Goal: Task Accomplishment & Management: Complete application form

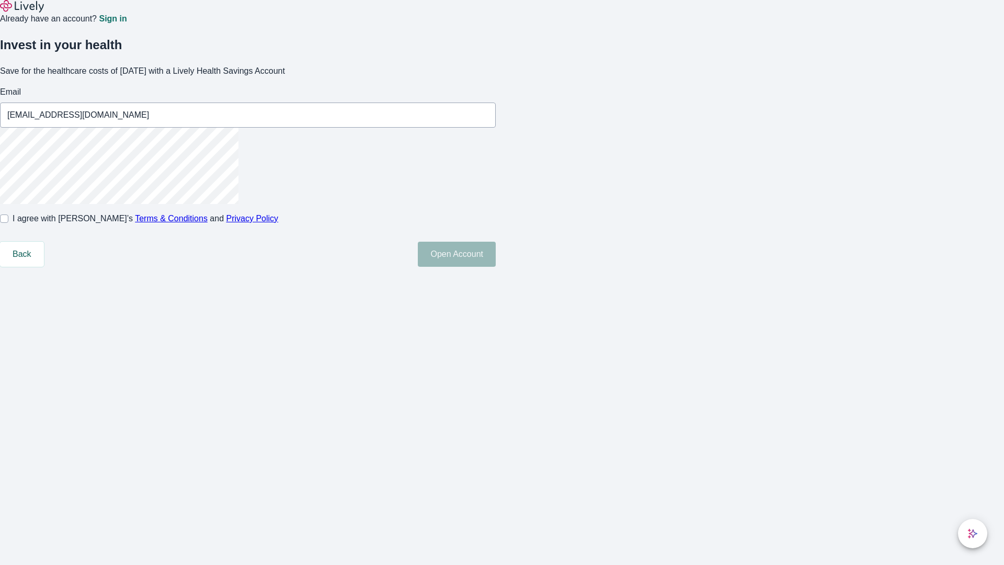
click at [8, 223] on input "I agree with Lively’s Terms & Conditions and Privacy Policy" at bounding box center [4, 218] width 8 height 8
checkbox input "true"
click at [496, 267] on button "Open Account" at bounding box center [457, 254] width 78 height 25
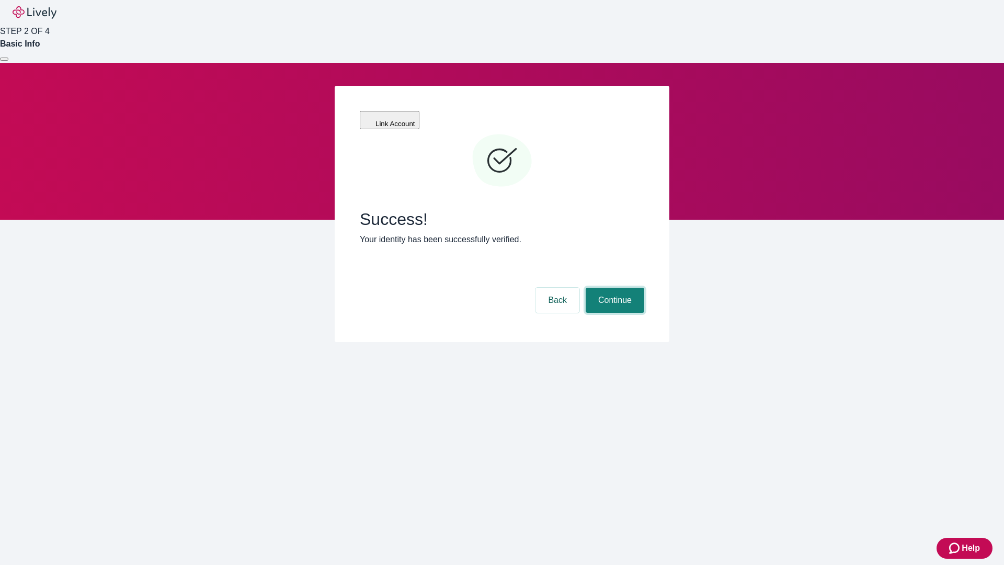
click at [614, 288] on button "Continue" at bounding box center [615, 300] width 59 height 25
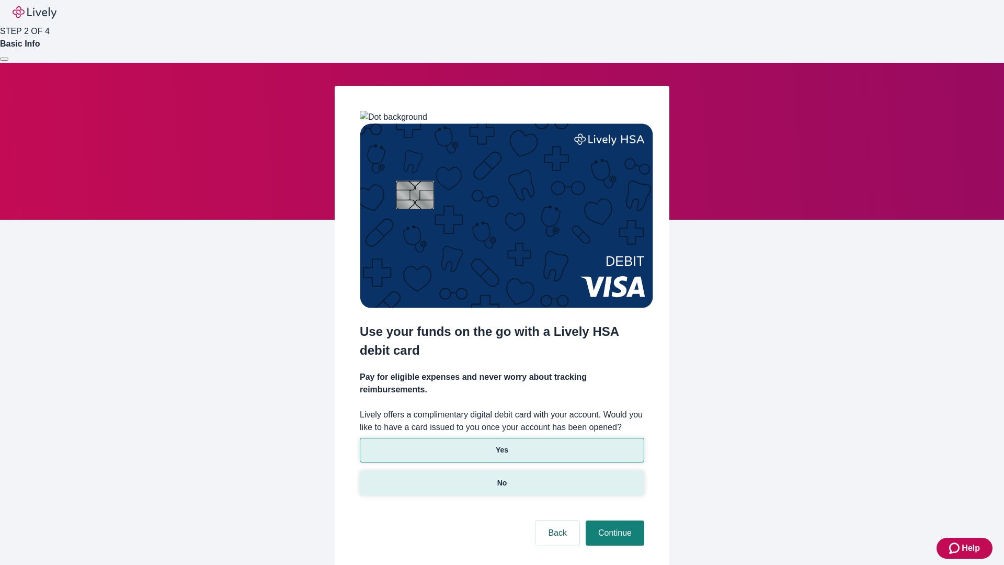
click at [502, 478] on p "No" at bounding box center [503, 483] width 10 height 11
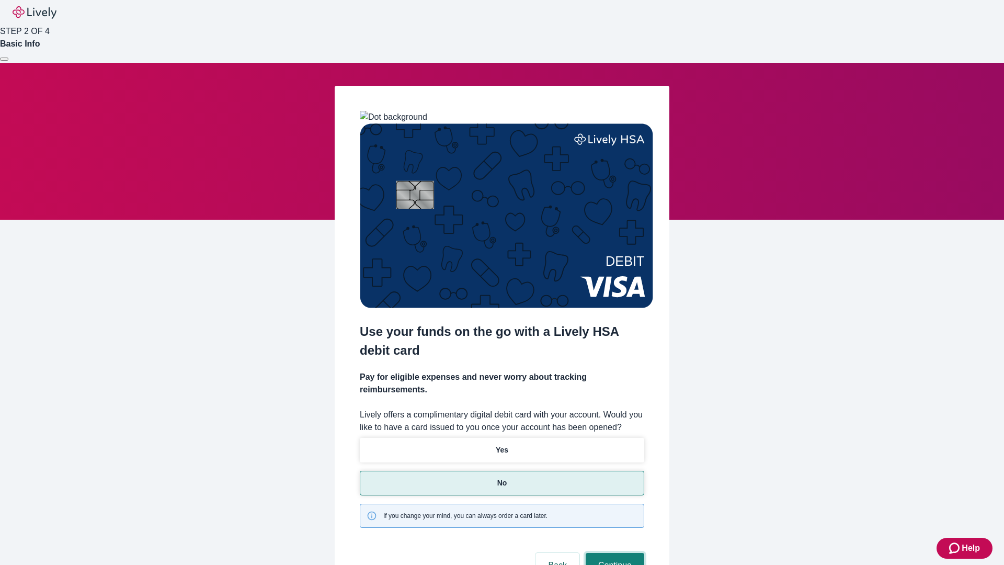
click at [614, 553] on button "Continue" at bounding box center [615, 565] width 59 height 25
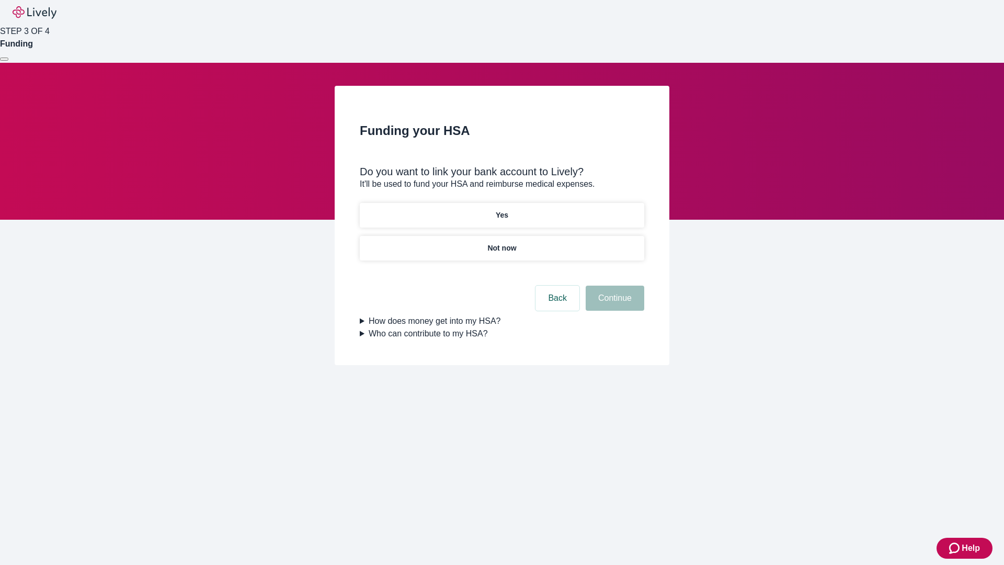
click at [502, 210] on p "Yes" at bounding box center [502, 215] width 13 height 11
click at [614, 286] on button "Continue" at bounding box center [615, 298] width 59 height 25
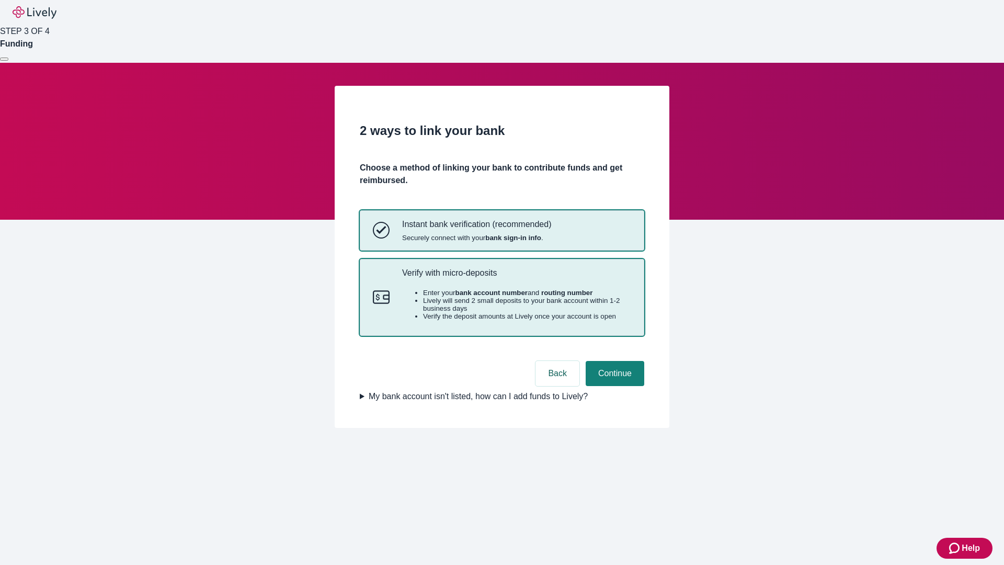
click at [516, 278] on p "Verify with micro-deposits" at bounding box center [516, 273] width 229 height 10
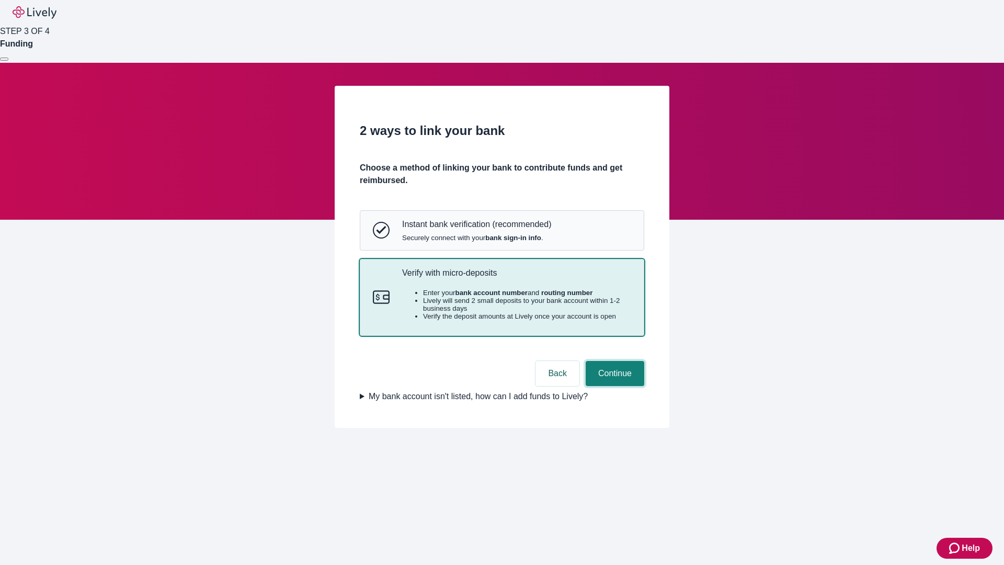
click at [614, 386] on button "Continue" at bounding box center [615, 373] width 59 height 25
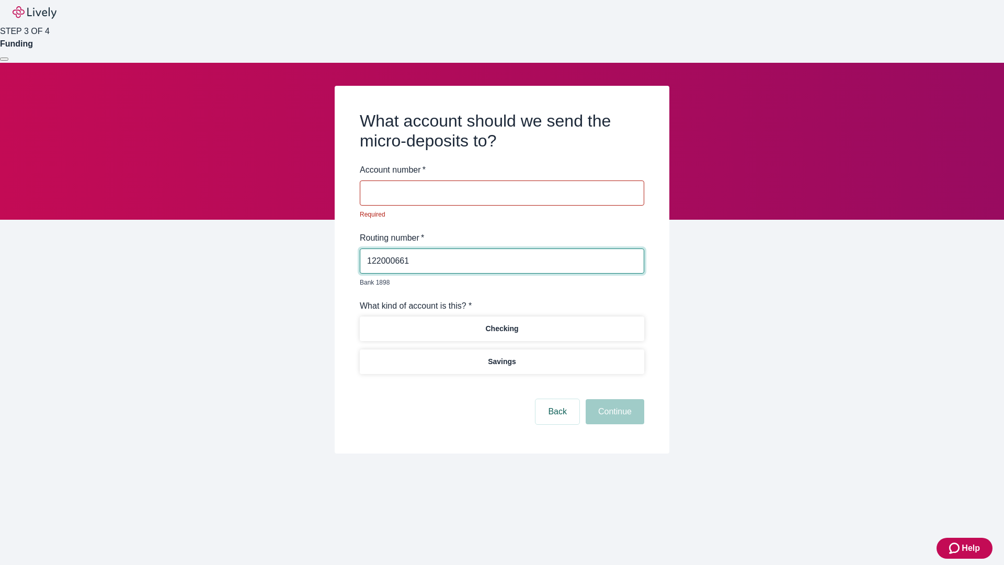
type input "122000661"
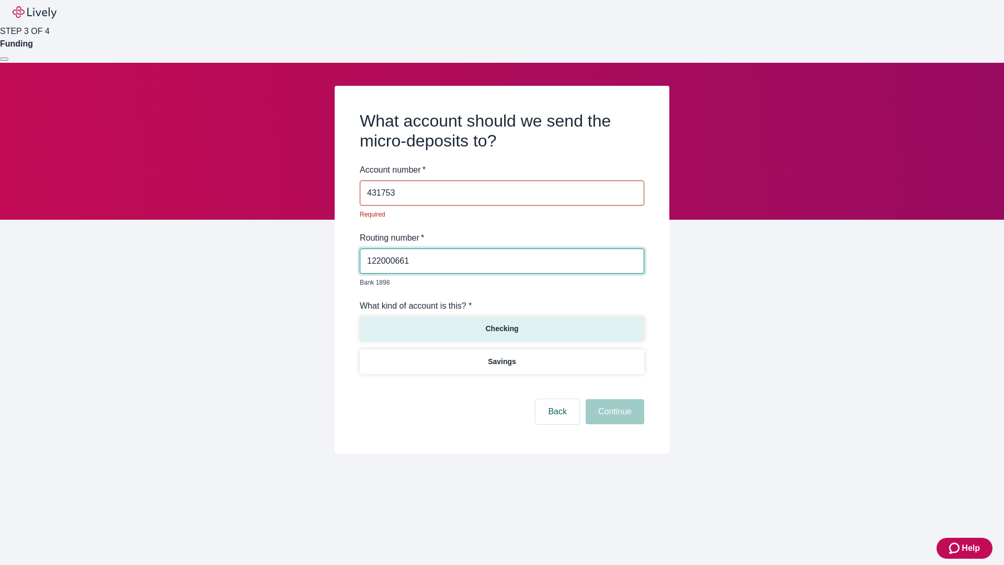
type input "431753"
click at [502, 323] on p "Checking" at bounding box center [501, 328] width 33 height 11
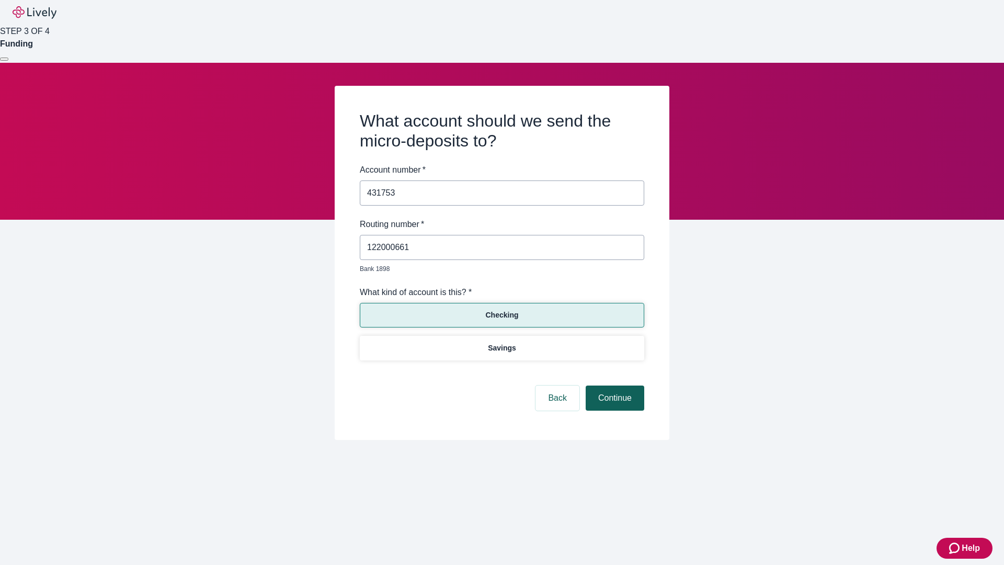
click at [614, 386] on button "Continue" at bounding box center [615, 398] width 59 height 25
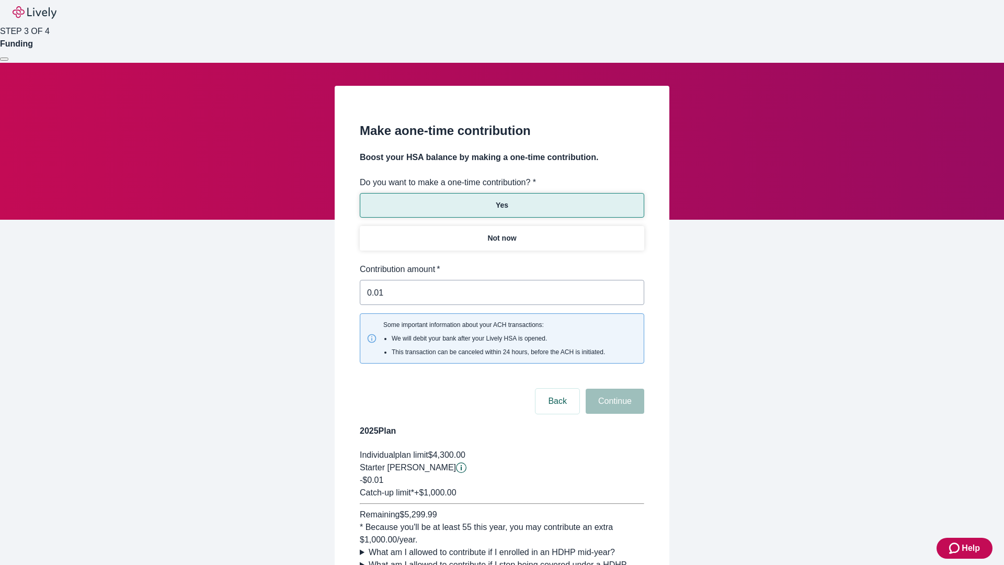
type input "0.01"
click at [614, 389] on button "Continue" at bounding box center [615, 401] width 59 height 25
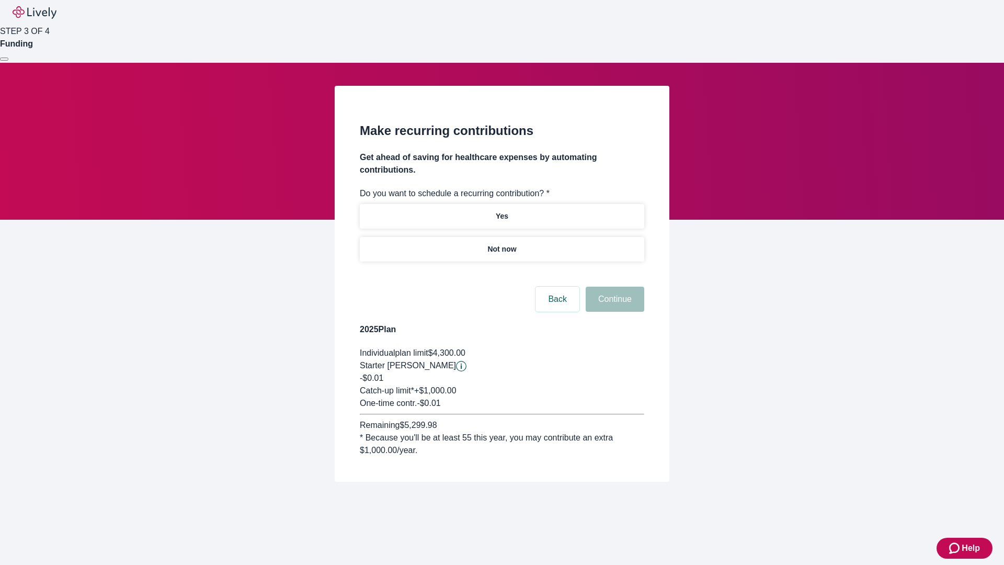
click at [502, 244] on p "Not now" at bounding box center [502, 249] width 29 height 11
click at [614, 287] on button "Continue" at bounding box center [615, 299] width 59 height 25
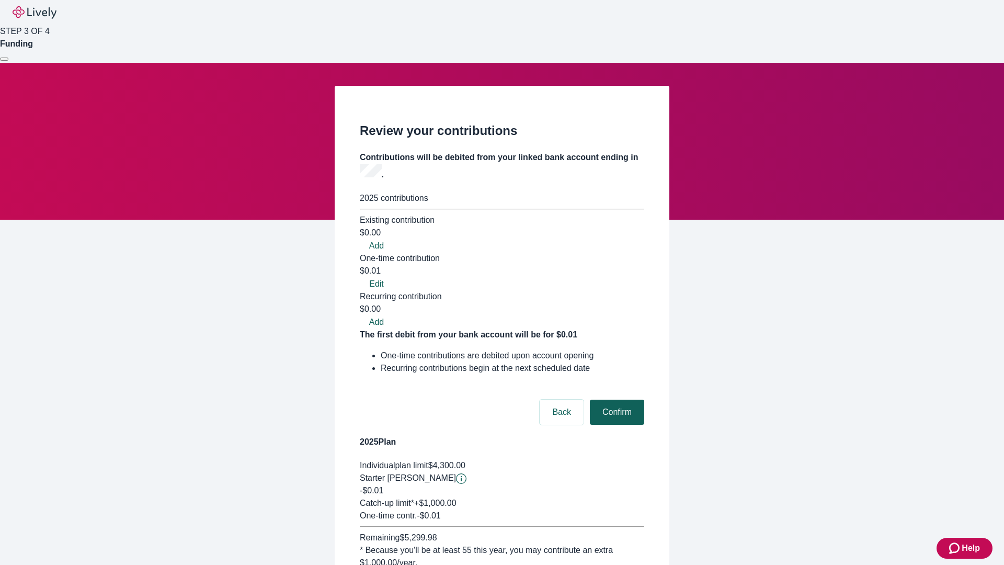
click at [616, 400] on button "Confirm" at bounding box center [617, 412] width 54 height 25
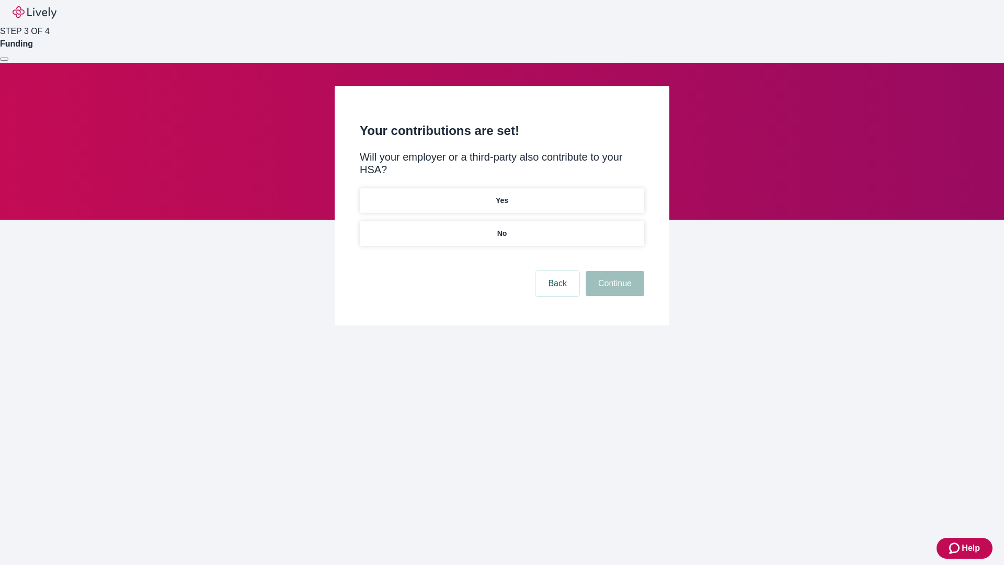
click at [502, 228] on p "No" at bounding box center [503, 233] width 10 height 11
click at [614, 271] on button "Continue" at bounding box center [615, 283] width 59 height 25
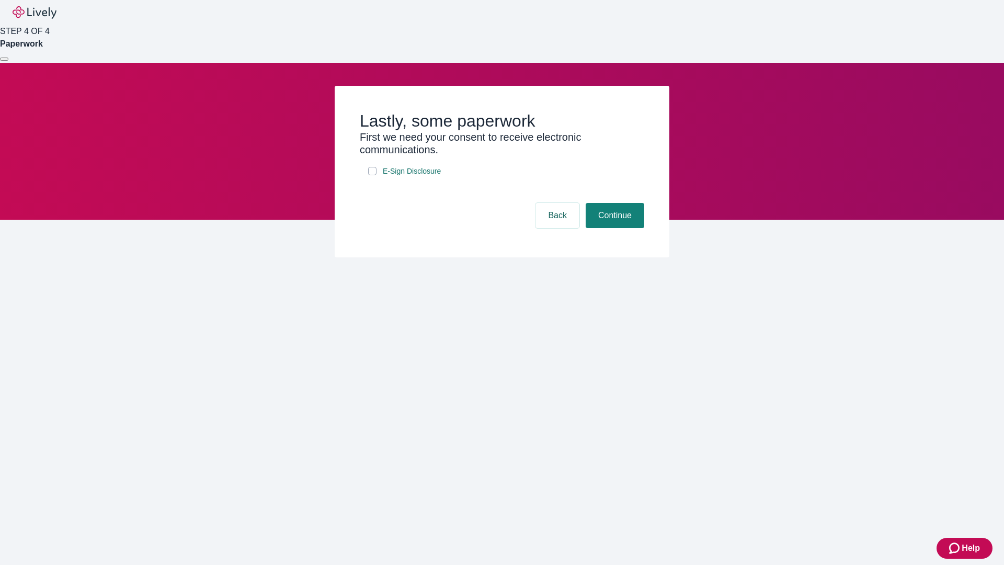
click at [372, 175] on input "E-Sign Disclosure" at bounding box center [372, 171] width 8 height 8
checkbox input "true"
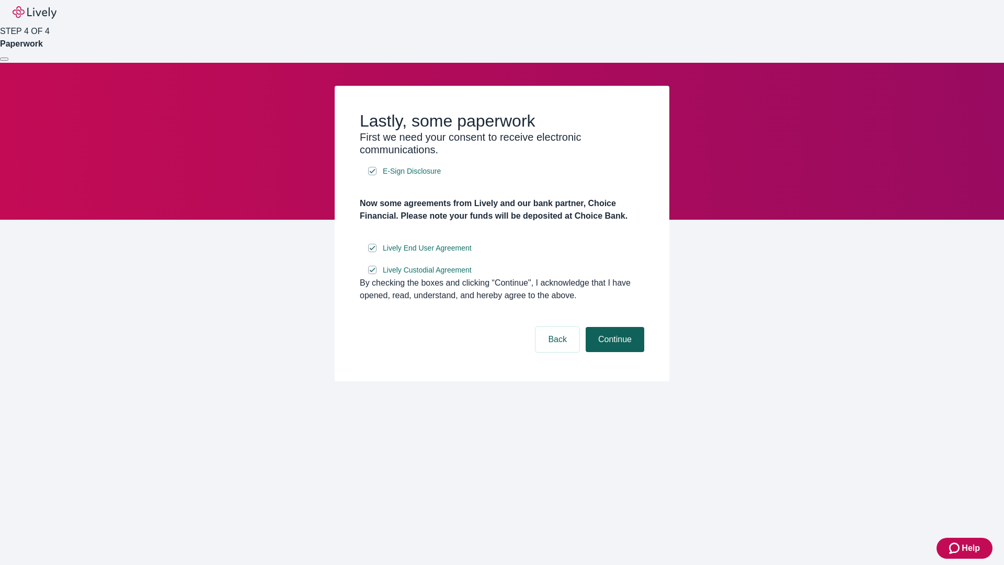
click at [614, 352] on button "Continue" at bounding box center [615, 339] width 59 height 25
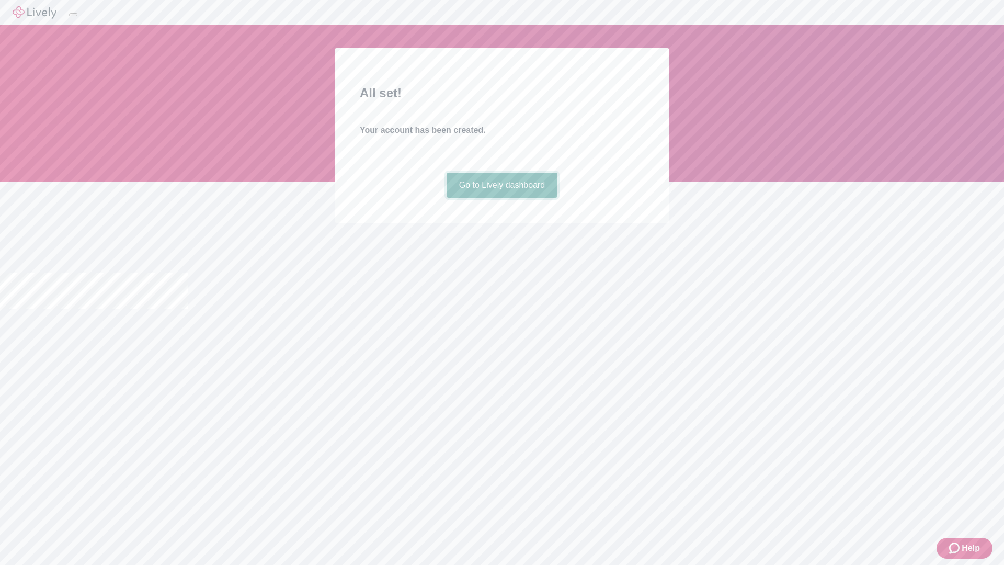
click at [502, 198] on link "Go to Lively dashboard" at bounding box center [502, 185] width 111 height 25
